Goal: Task Accomplishment & Management: Complete application form

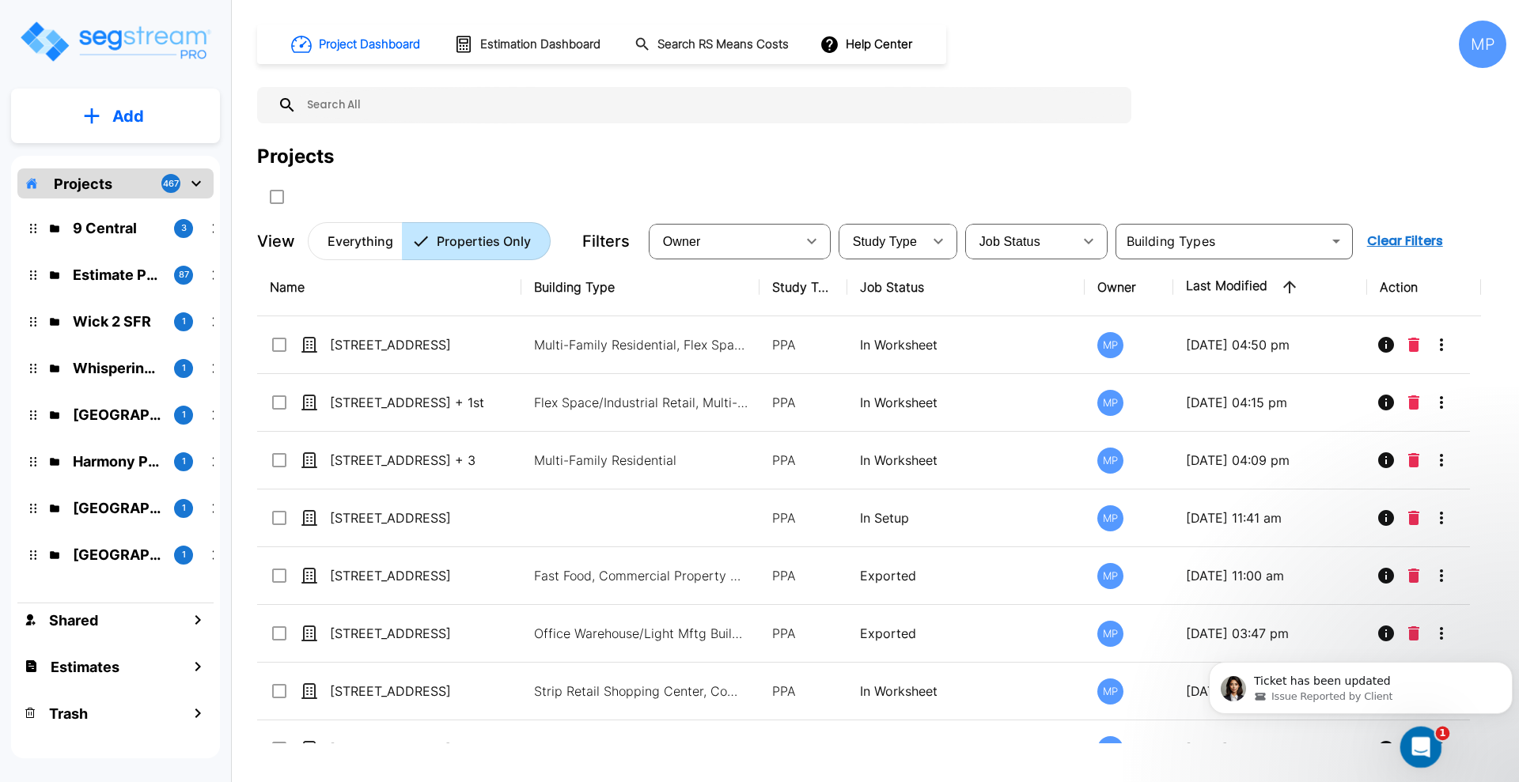
click at [1430, 749] on div "Open Intercom Messenger" at bounding box center [1418, 745] width 52 height 52
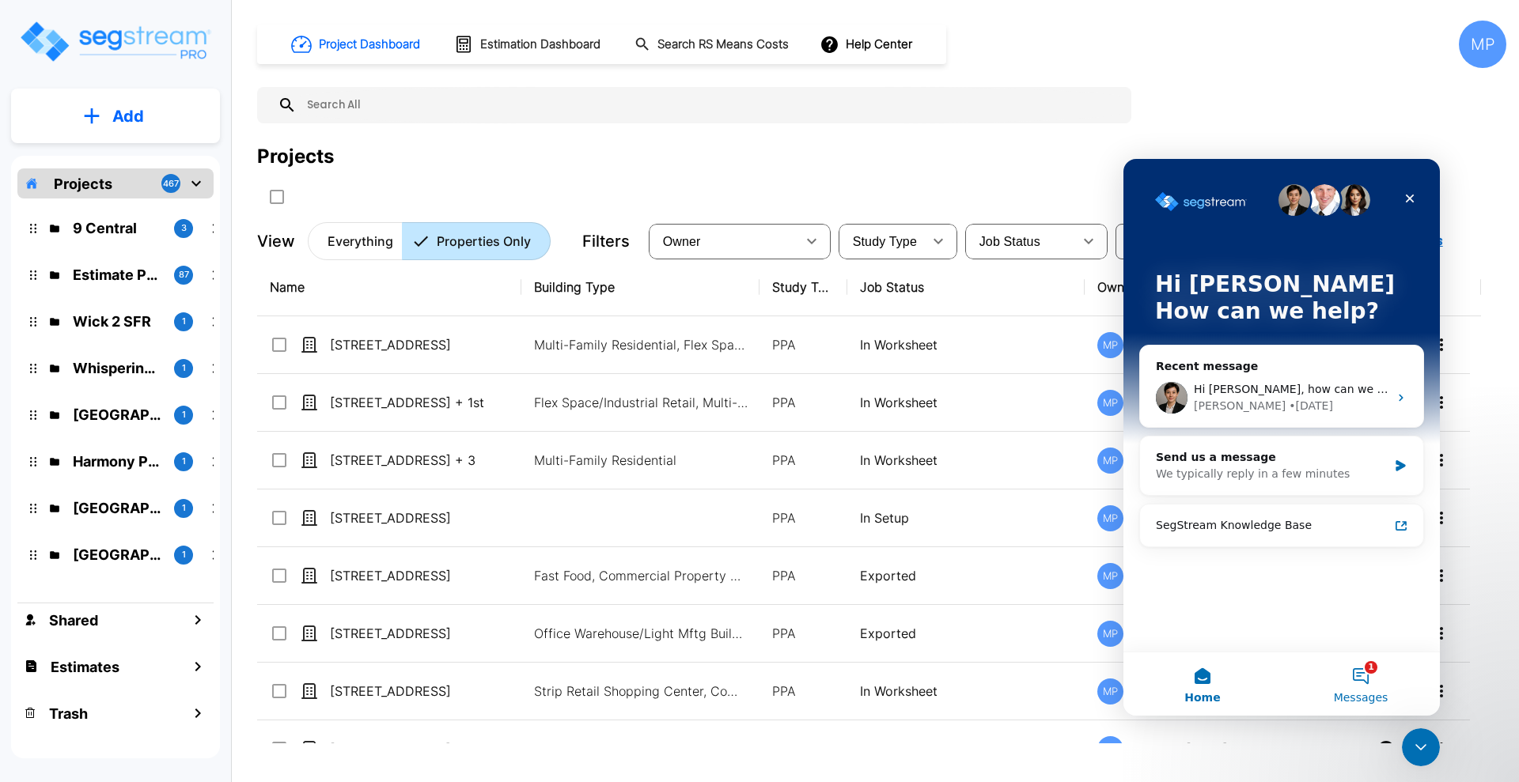
click at [1362, 684] on button "1 Messages" at bounding box center [1361, 684] width 158 height 63
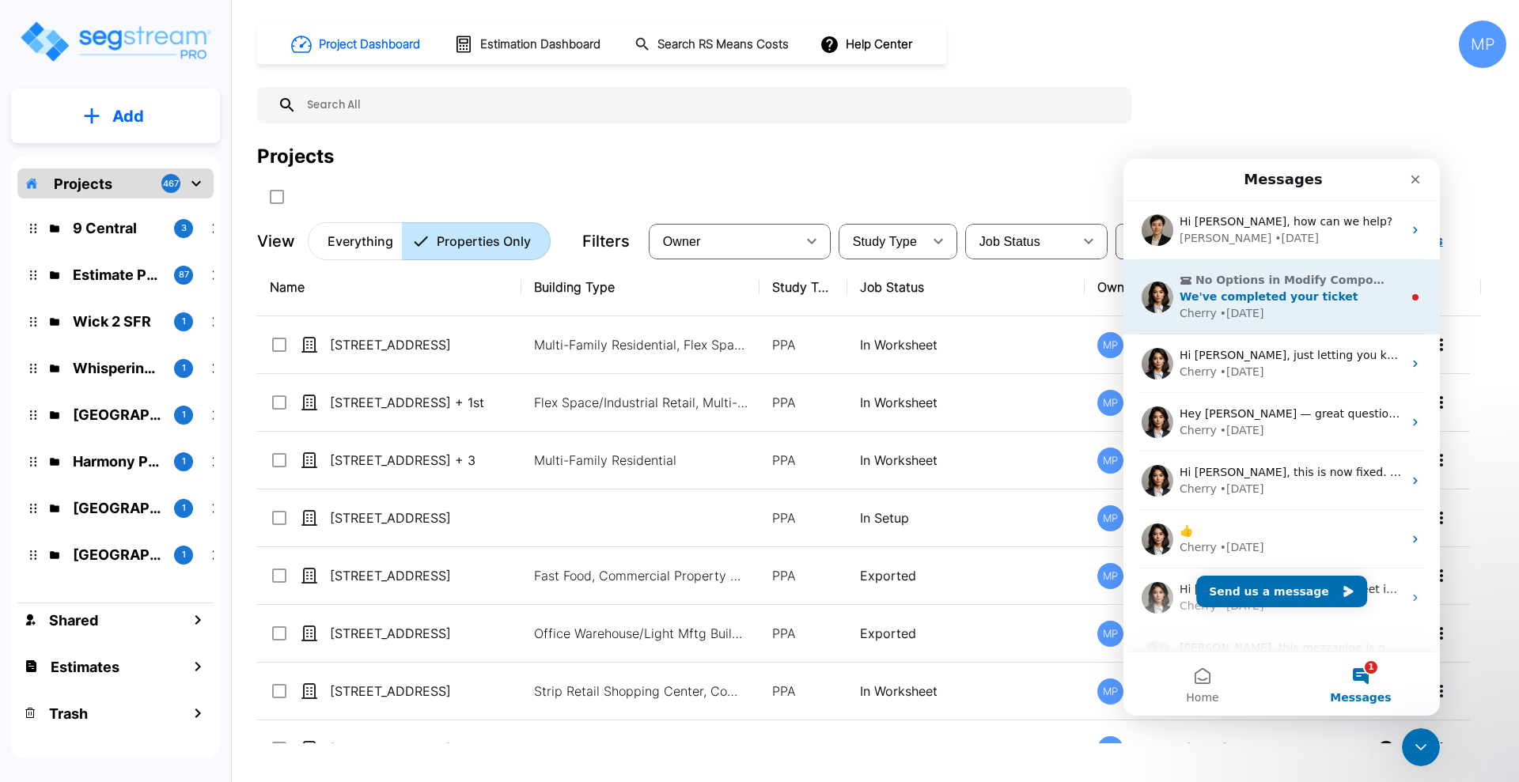
click at [1297, 304] on div "No Options in Modify Component Group We've completed your ticket Cherry • 2d ago" at bounding box center [1291, 297] width 223 height 50
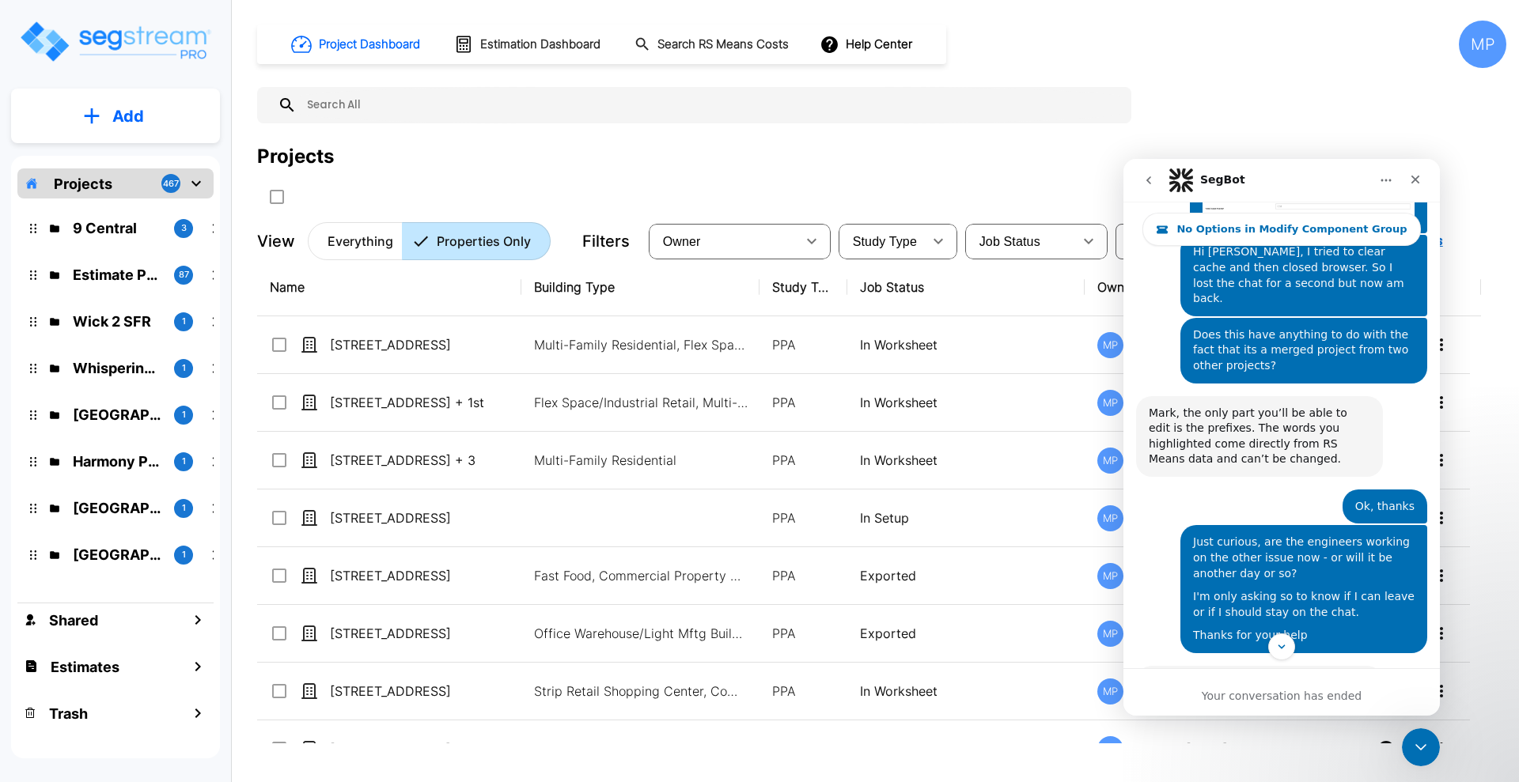
scroll to position [5108, 0]
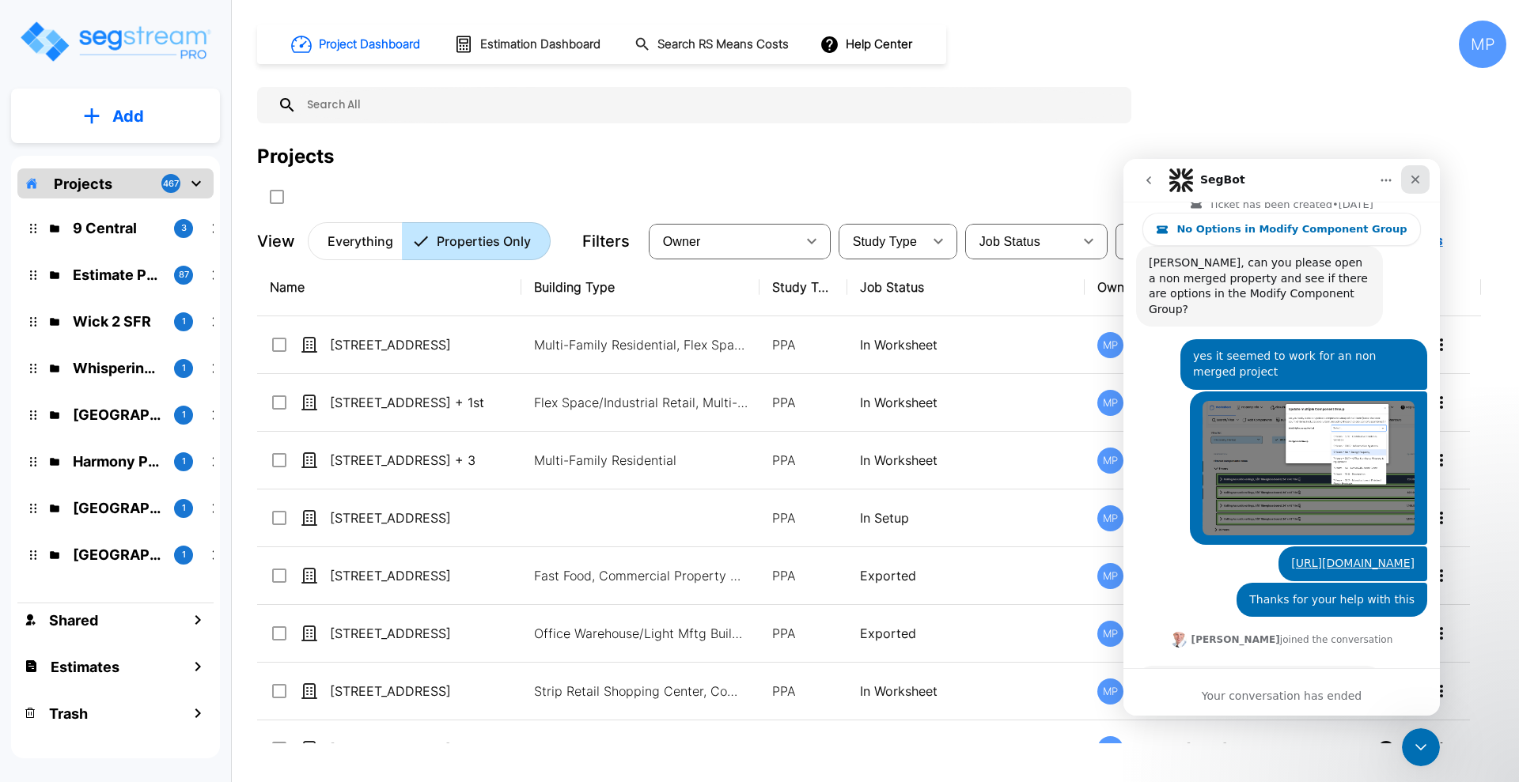
click at [1416, 175] on icon "Close" at bounding box center [1415, 179] width 13 height 13
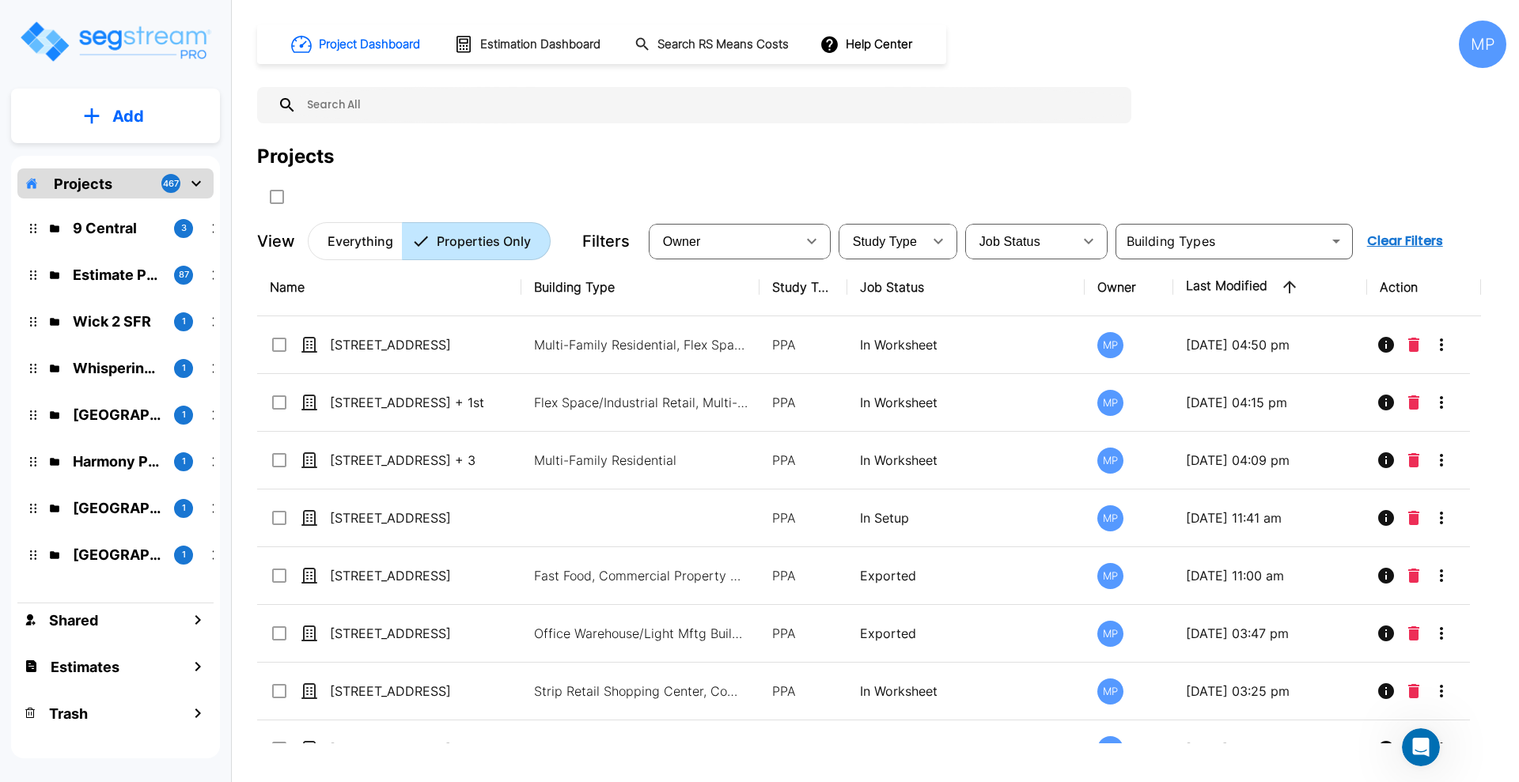
click at [109, 118] on button "Add" at bounding box center [115, 116] width 209 height 46
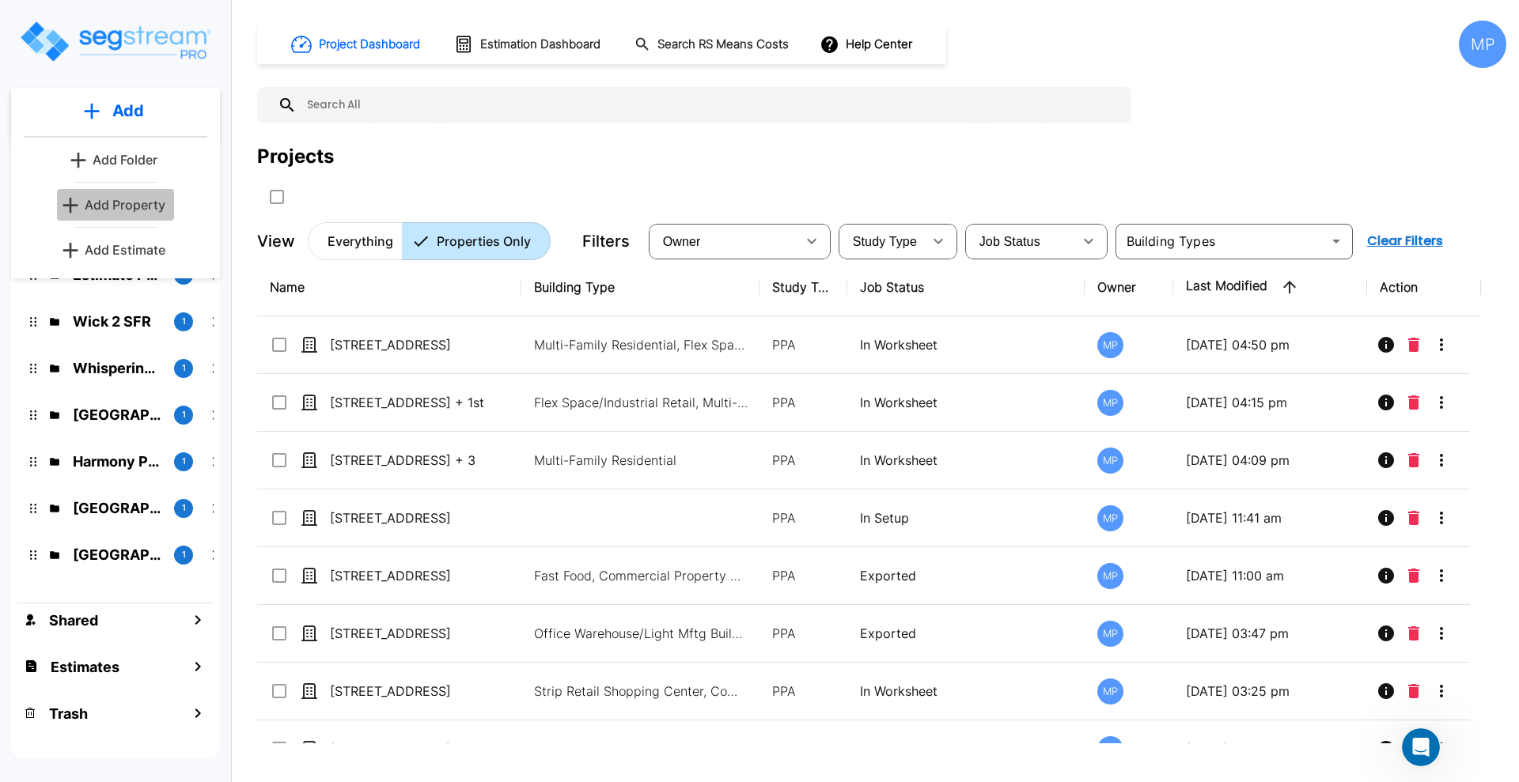
click at [145, 207] on p "Add Property" at bounding box center [125, 204] width 81 height 19
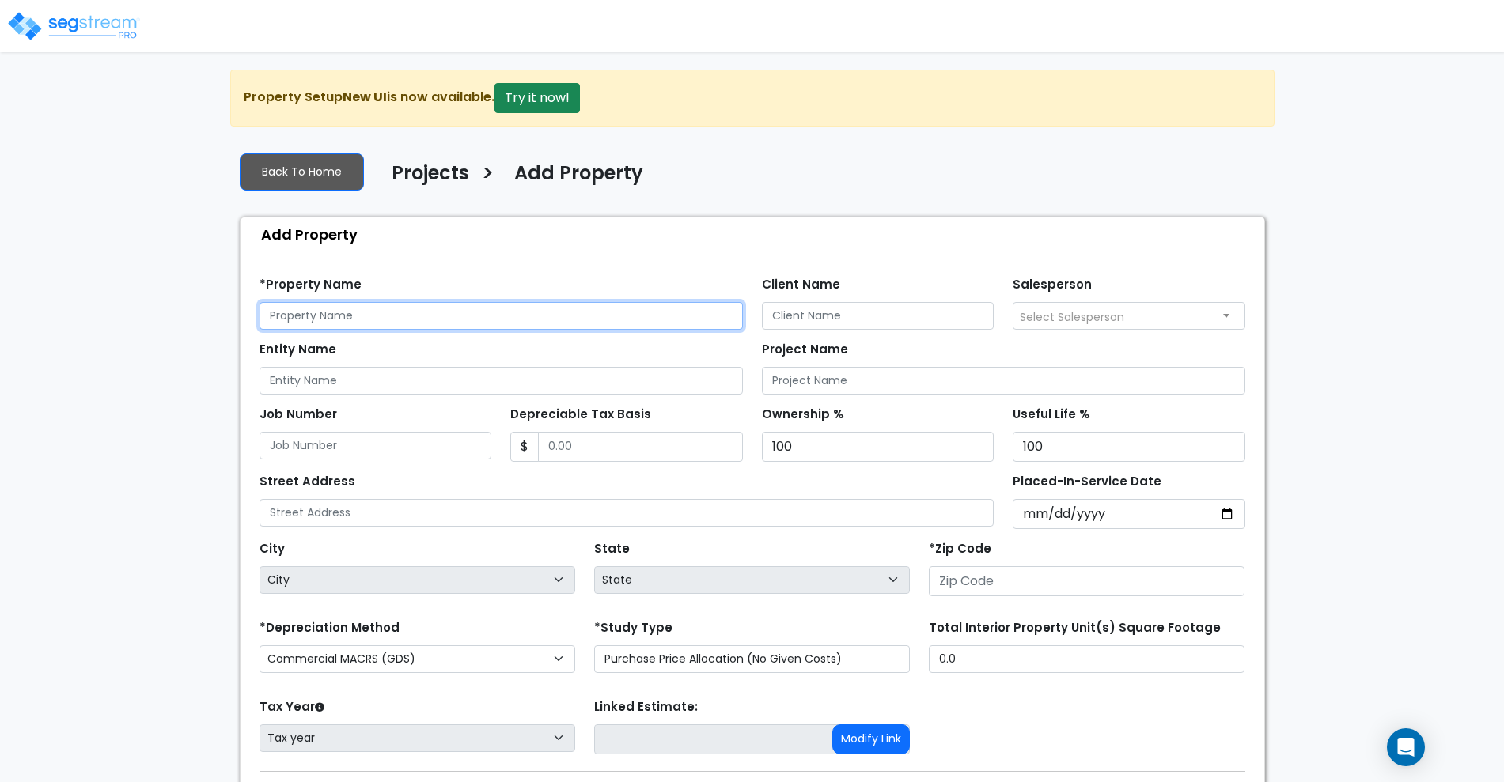
click at [343, 322] on input "text" at bounding box center [501, 316] width 483 height 28
type input "[STREET_ADDRESS][PERSON_NAME]"
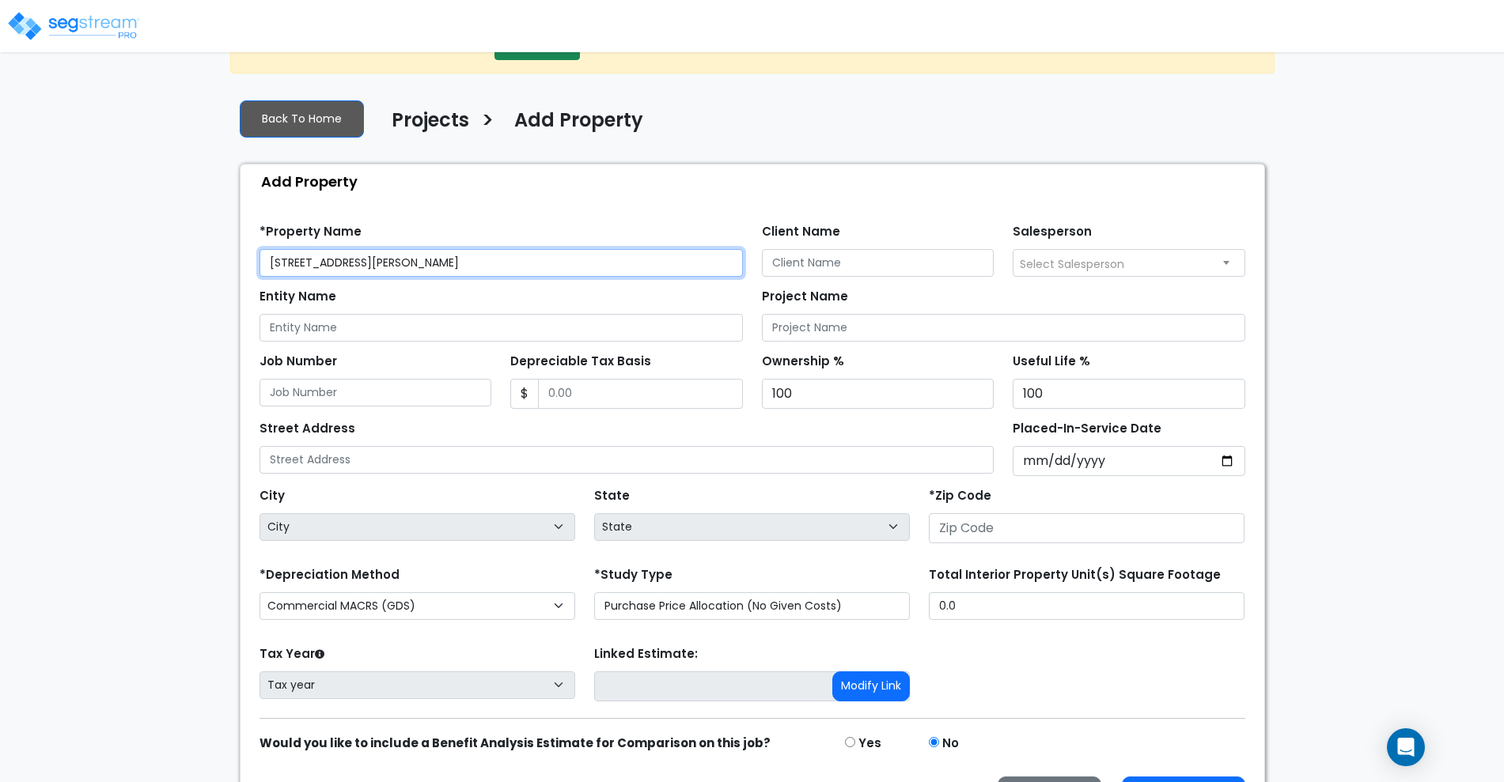
scroll to position [101, 0]
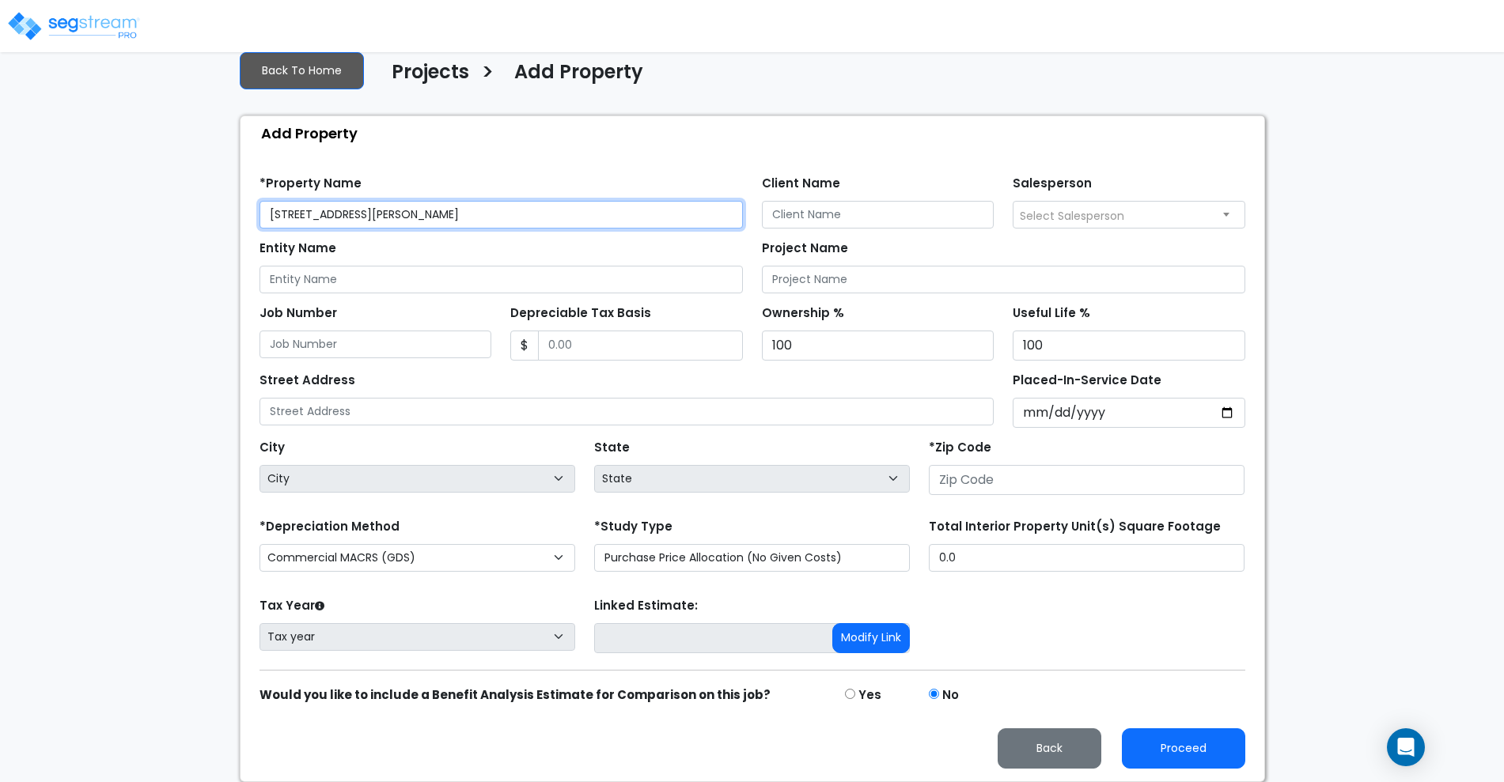
drag, startPoint x: 404, startPoint y: 208, endPoint x: 220, endPoint y: 211, distance: 183.6
click at [220, 211] on div "We are Building your Property. So please grab a coffee and let us do the heavy …" at bounding box center [752, 375] width 1504 height 814
